Goal: Use online tool/utility: Utilize a website feature to perform a specific function

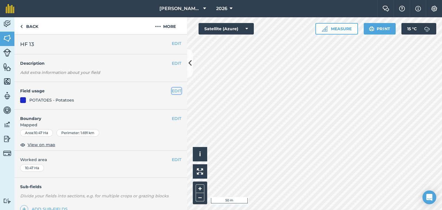
click at [177, 89] on button "EDIT" at bounding box center [177, 91] width 10 height 6
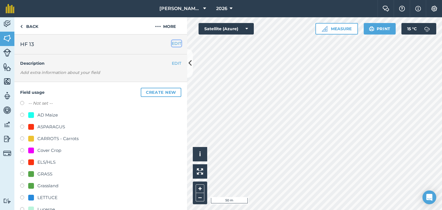
click at [173, 44] on button "EDIT" at bounding box center [177, 43] width 10 height 6
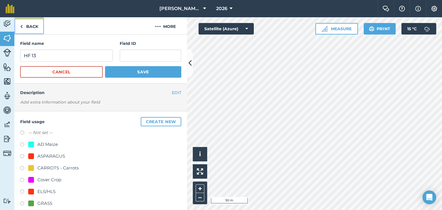
click at [33, 26] on link "Back" at bounding box center [29, 25] width 30 height 17
click at [33, 29] on link "Back" at bounding box center [29, 25] width 30 height 17
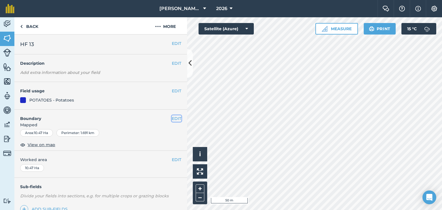
click at [173, 117] on button "EDIT" at bounding box center [177, 119] width 10 height 6
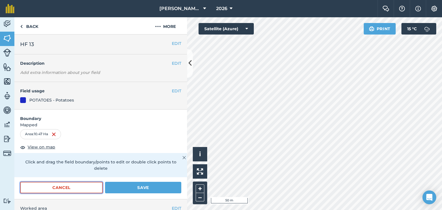
click at [77, 182] on button "Cancel" at bounding box center [61, 188] width 83 height 12
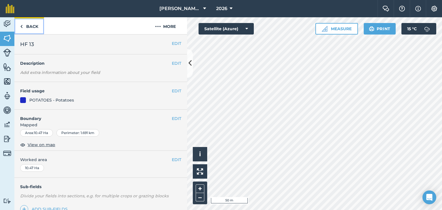
click at [36, 23] on link "Back" at bounding box center [29, 25] width 30 height 17
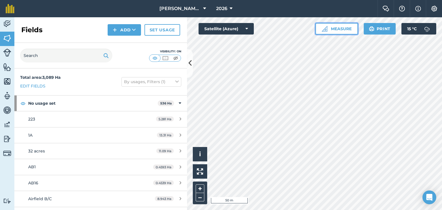
click at [343, 28] on button "Measure" at bounding box center [337, 29] width 43 height 12
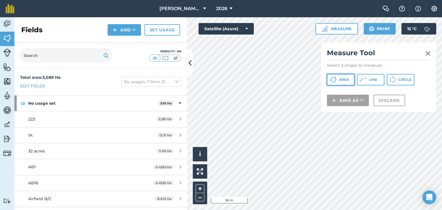
click at [349, 78] on span "Area" at bounding box center [344, 79] width 10 height 5
click at [388, 86] on div "Click to start drawing i © 2025 TomTom, Microsoft 50 m + – Satellite (Azure) Me…" at bounding box center [314, 113] width 255 height 193
click at [368, 95] on div "Click to start drawing i © 2025 TomTom, Microsoft 50 m + – Satellite (Azure) Me…" at bounding box center [314, 113] width 255 height 193
click at [175, 76] on div "Activity Fields Livestock Features Maps Team Vehicles Data Reporting Billing Tu…" at bounding box center [221, 113] width 442 height 193
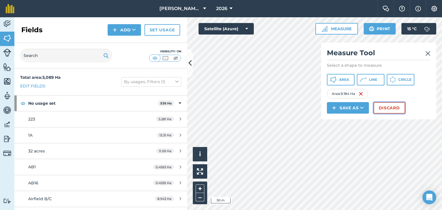
click at [390, 112] on button "Discard" at bounding box center [390, 108] width 32 height 12
